Goal: Check status: Check status

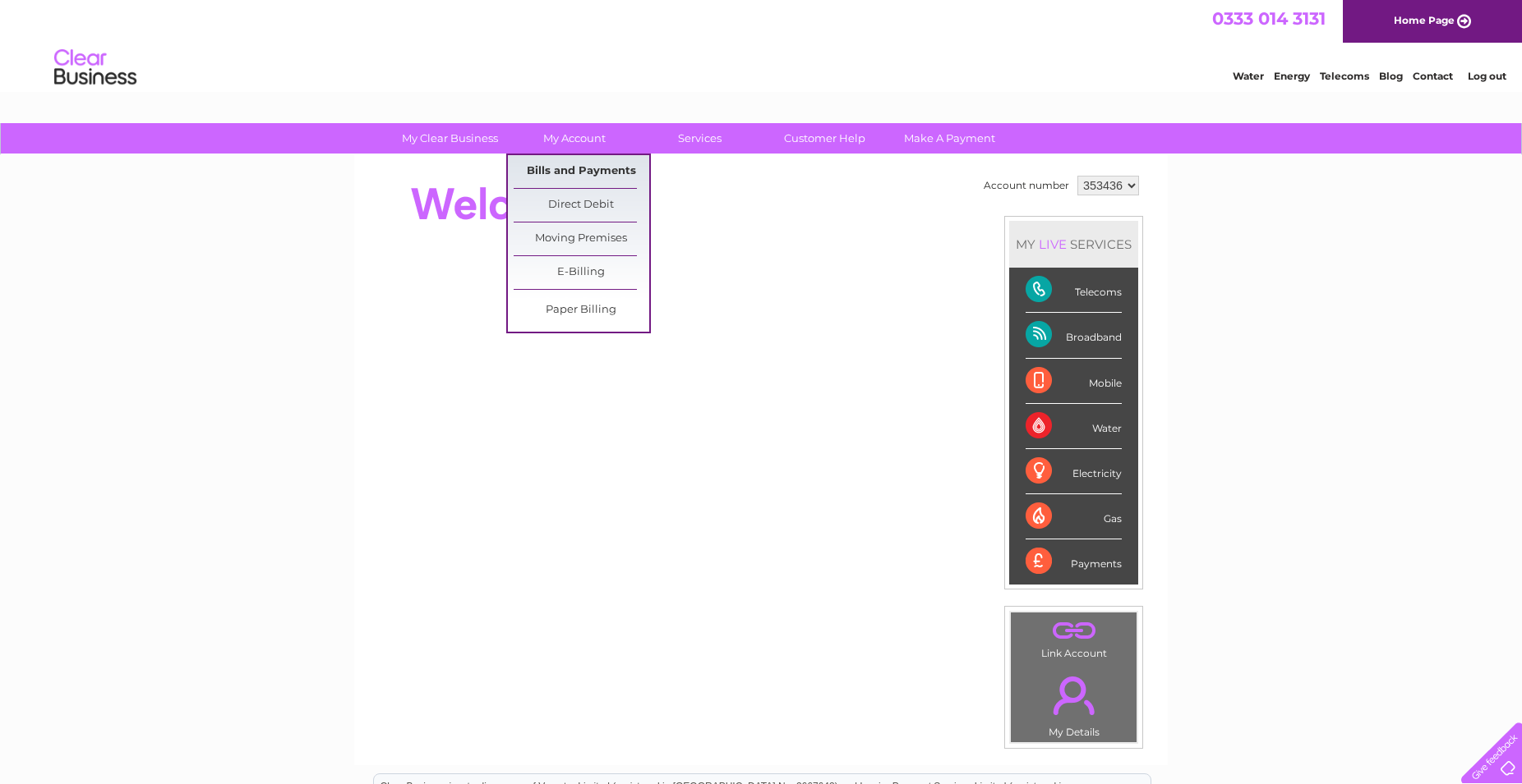
click at [578, 163] on link "Bills and Payments" at bounding box center [581, 172] width 135 height 33
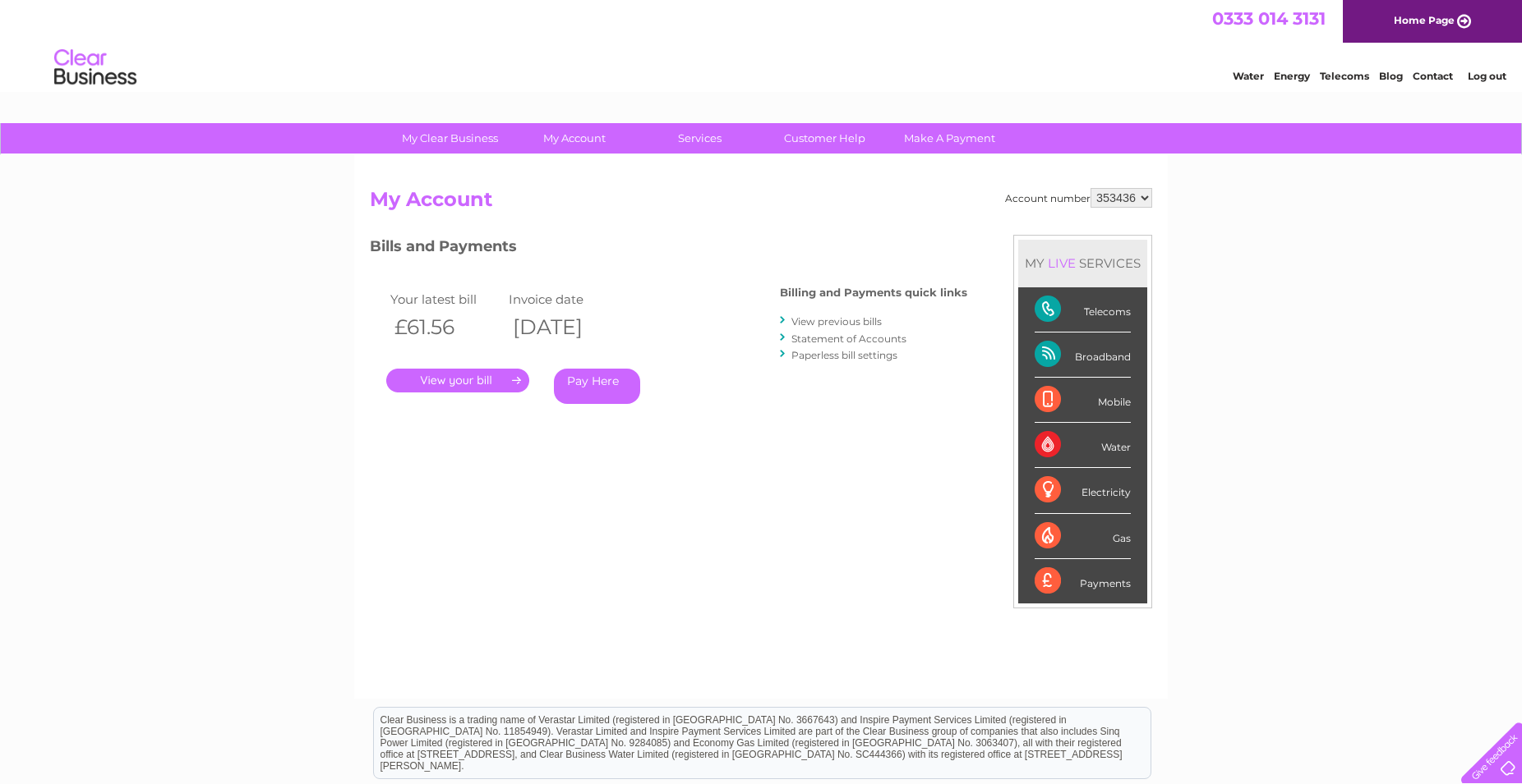
click at [469, 376] on link "." at bounding box center [457, 381] width 143 height 24
